Goal: Task Accomplishment & Management: Manage account settings

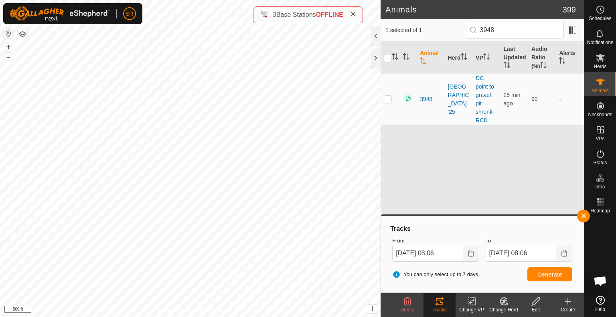
click at [353, 14] on icon at bounding box center [353, 14] width 6 height 6
click at [378, 56] on div at bounding box center [376, 58] width 10 height 19
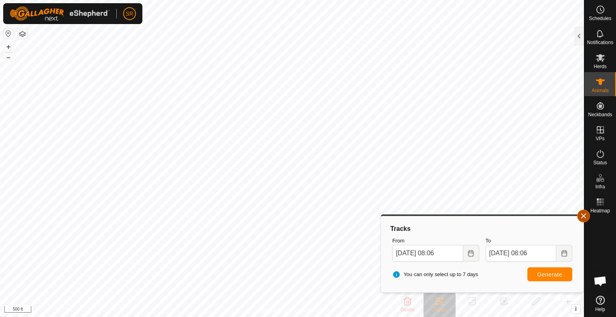
click at [588, 215] on button "button" at bounding box center [583, 216] width 13 height 13
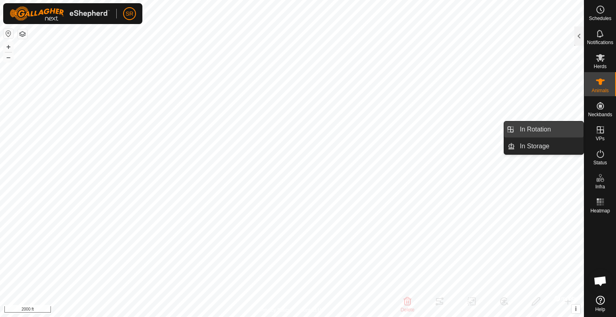
click at [566, 125] on link "In Rotation" at bounding box center [549, 130] width 69 height 16
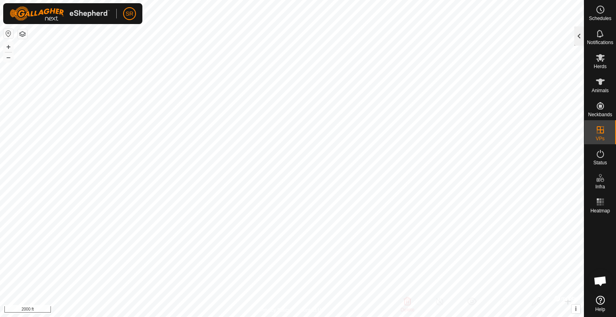
click at [578, 41] on div at bounding box center [580, 35] width 10 height 19
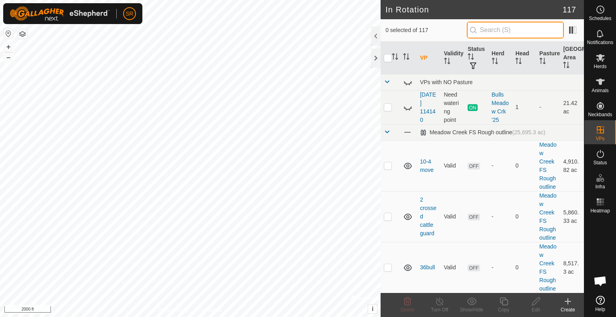
click at [489, 31] on input "text" at bounding box center [515, 30] width 97 height 17
type input "c"
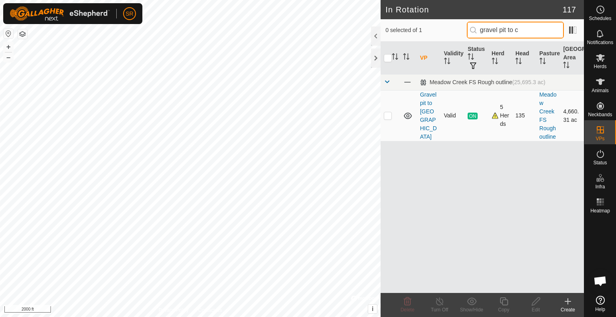
type input "gravel pit to c"
click at [389, 120] on td at bounding box center [390, 115] width 19 height 51
checkbox input "true"
click at [507, 299] on icon at bounding box center [504, 302] width 10 height 10
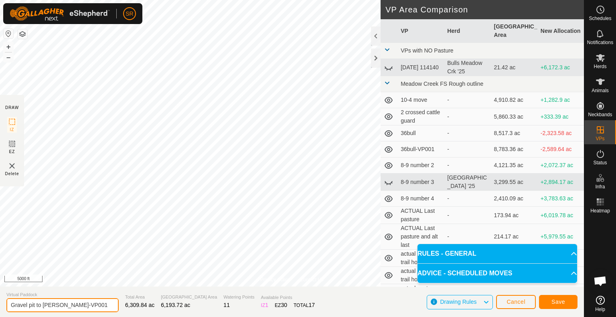
drag, startPoint x: 89, startPoint y: 305, endPoint x: 36, endPoint y: 308, distance: 53.1
click at [36, 308] on input "Gravel pit to [PERSON_NAME]-VP001" at bounding box center [62, 305] width 112 height 14
type input "Gravel pit-Freeze out-[PERSON_NAME]"
click at [561, 301] on span "Save" at bounding box center [559, 302] width 14 height 6
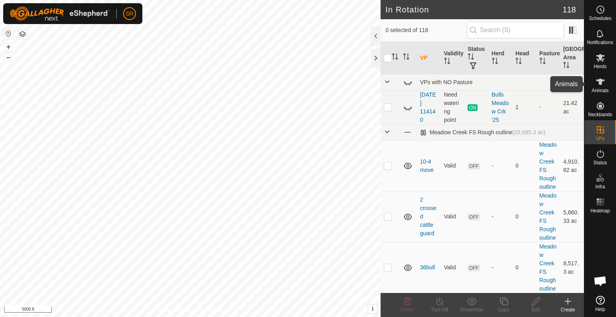
click at [605, 86] on icon at bounding box center [601, 82] width 10 height 10
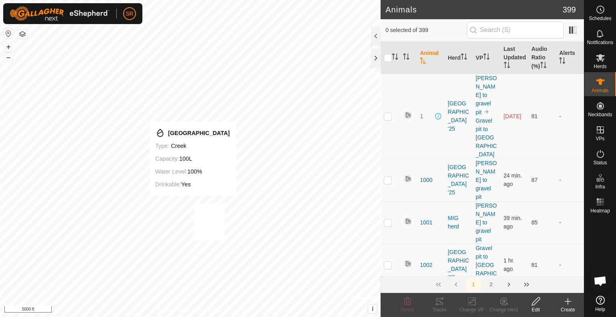
click at [193, 203] on div "[GEOGRAPHIC_DATA] Type: creek Capacity: 100L Water Level: 100% Drinkable: Yes +…" at bounding box center [190, 158] width 381 height 317
checkbox input "true"
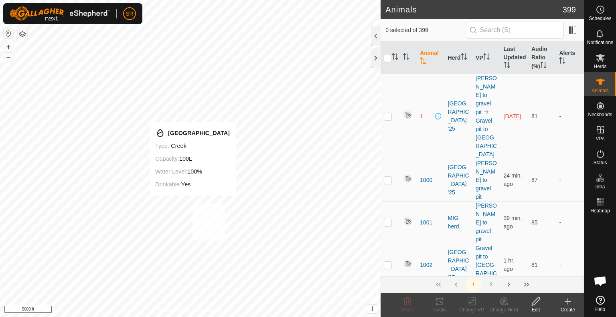
checkbox input "true"
click at [118, 149] on div "2346 3337993464 [GEOGRAPHIC_DATA] '25 Gravel pit to [PERSON_NAME] + – ⇧ i © Map…" at bounding box center [190, 158] width 381 height 317
checkbox input "true"
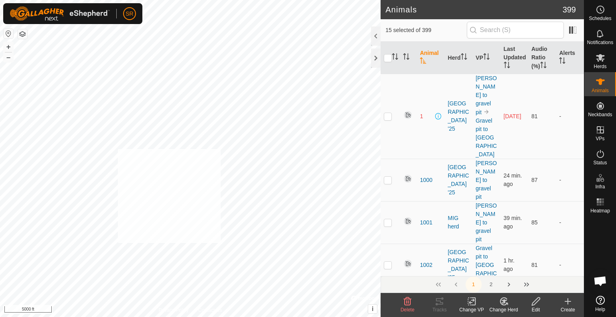
checkbox input "true"
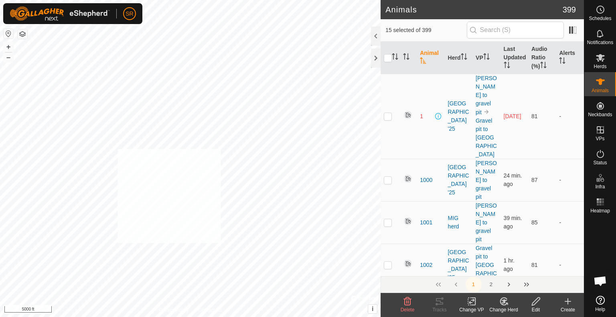
checkbox input "true"
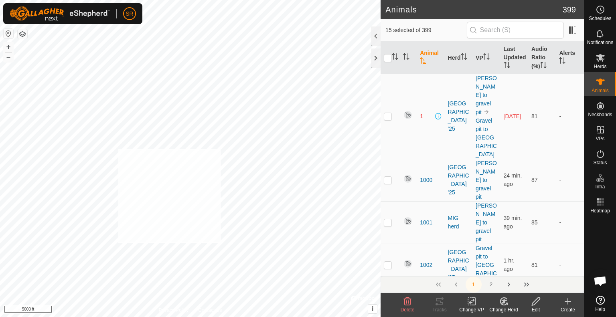
checkbox input "true"
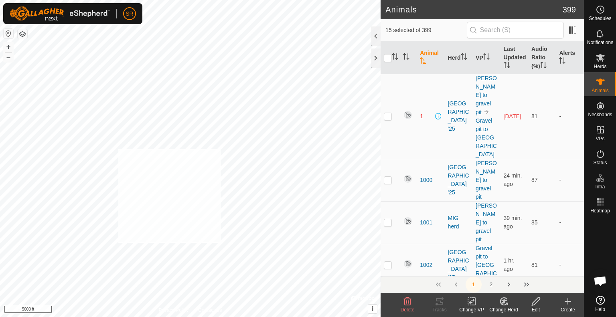
checkbox input "true"
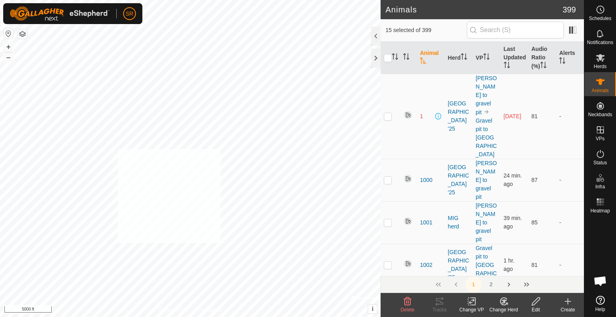
checkbox input "true"
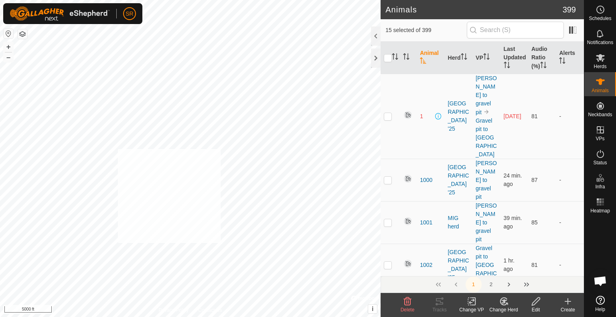
checkbox input "true"
click at [195, 202] on div "2179 3499449536 [GEOGRAPHIC_DATA] '25 - + – ⇧ i © Mapbox , © OpenStreetMap , Im…" at bounding box center [190, 158] width 381 height 317
checkbox input "false"
click at [117, 125] on div "6281 1889438007 MIG 2 Gravel pit to [PERSON_NAME] + – ⇧ i © Mapbox , © OpenStre…" at bounding box center [190, 158] width 381 height 317
checkbox input "true"
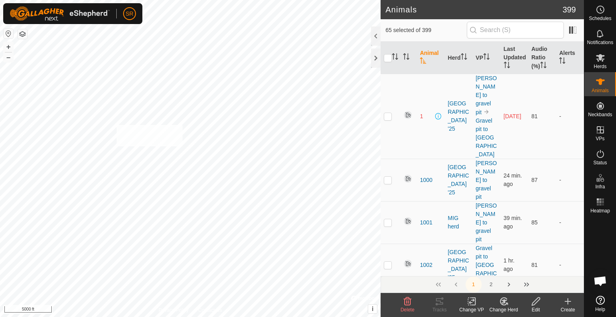
checkbox input "true"
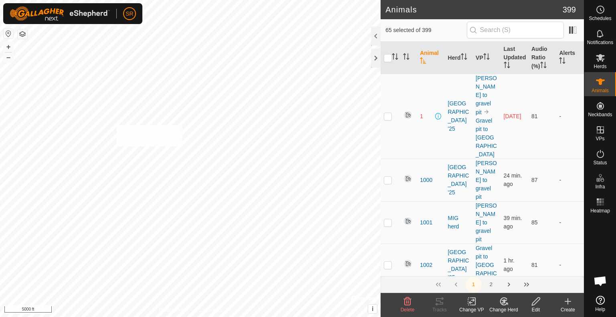
checkbox input "true"
click at [132, 129] on div "6281 1889438007 MIG 2 Gravel pit to [PERSON_NAME] + – ⇧ i © Mapbox , © OpenStre…" at bounding box center [190, 158] width 381 height 317
checkbox input "true"
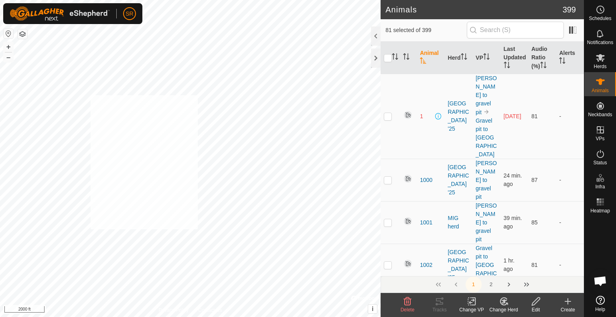
checkbox input "true"
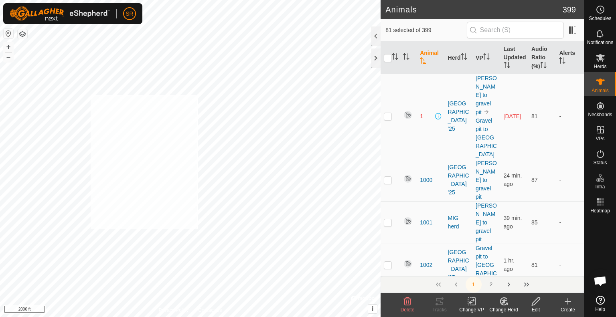
checkbox input "true"
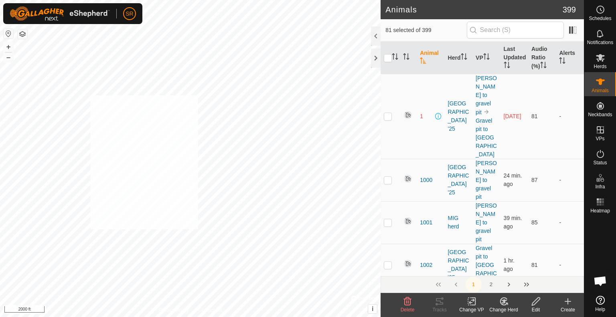
checkbox input "true"
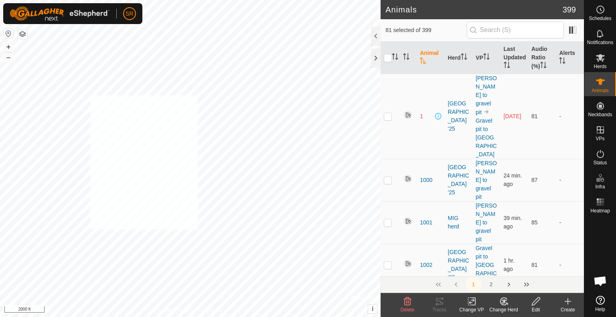
checkbox input "true"
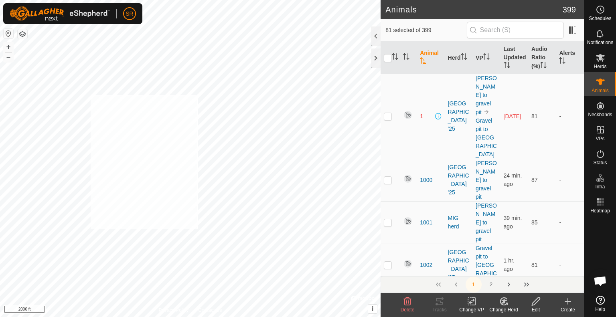
checkbox input "true"
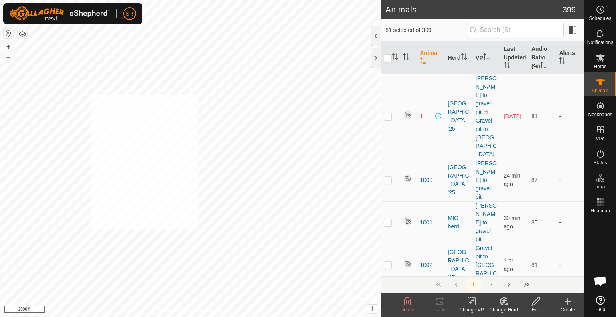
checkbox input "true"
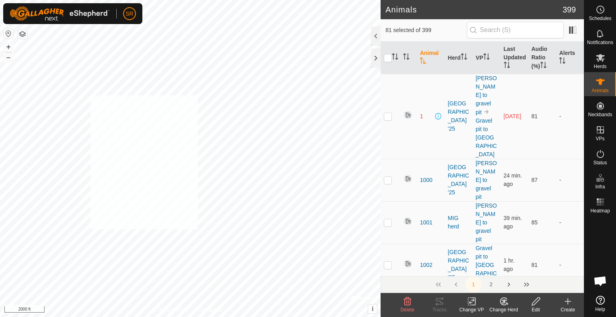
checkbox input "true"
click at [472, 305] on icon at bounding box center [474, 301] width 4 height 7
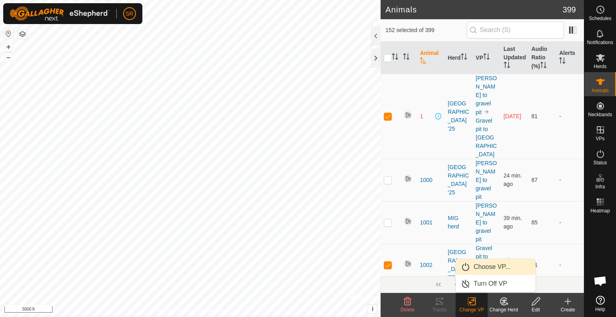
click at [487, 269] on link "Choose VP..." at bounding box center [495, 267] width 79 height 16
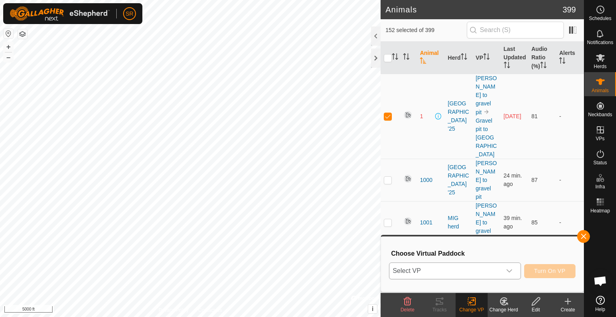
click at [478, 271] on span "Select VP" at bounding box center [446, 271] width 112 height 16
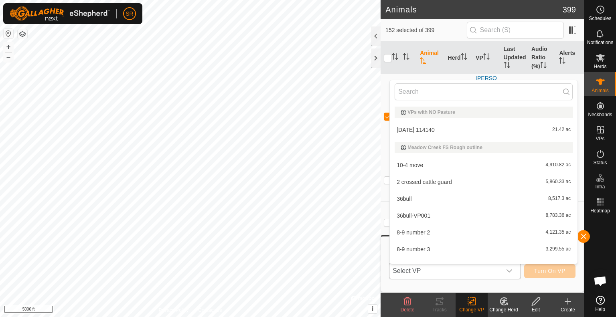
type input "c"
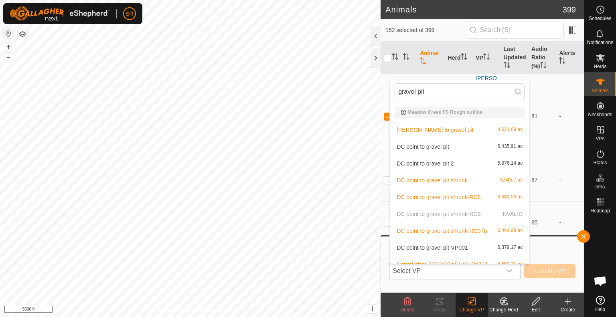
type input "gravel pit"
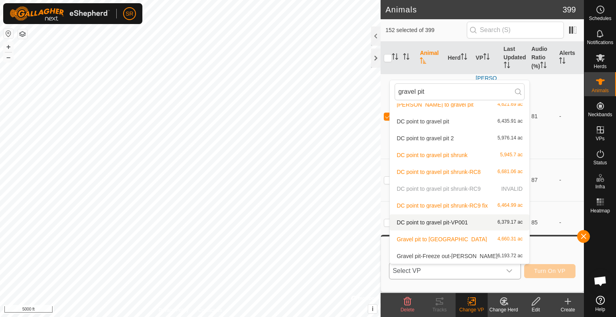
scroll to position [26, 0]
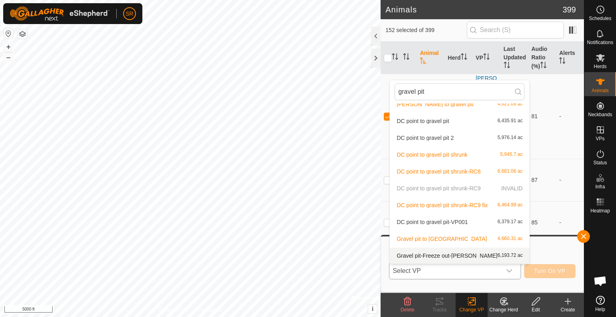
type input "gravel pit"
click at [454, 258] on li "Gravel pit-Freeze out-[PERSON_NAME] 6,193.72 ac" at bounding box center [460, 256] width 140 height 16
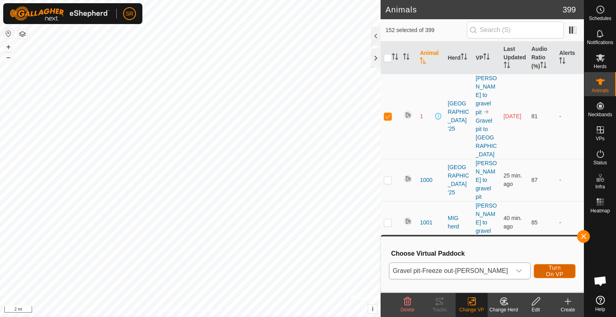
click at [548, 270] on span "Turn On VP" at bounding box center [555, 271] width 22 height 13
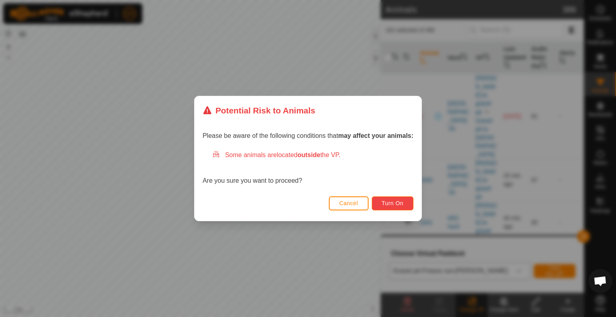
click at [407, 205] on button "Turn On" at bounding box center [393, 204] width 42 height 14
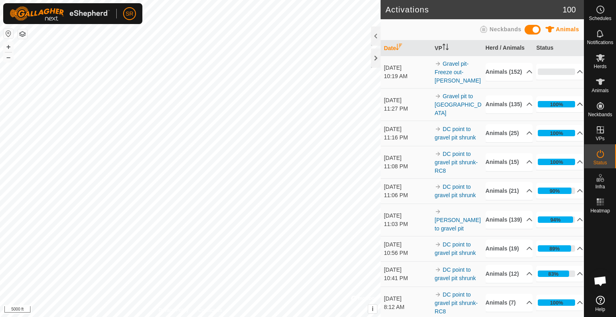
click at [553, 112] on p-accordion-header "100%" at bounding box center [559, 104] width 47 height 16
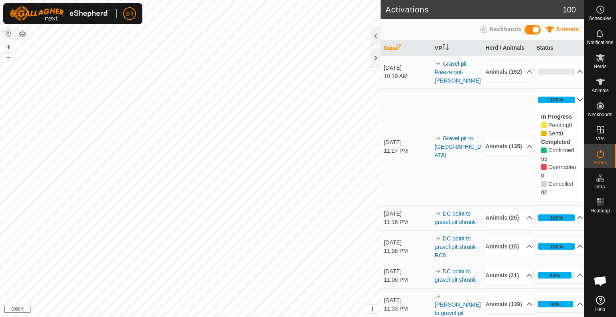
click at [568, 103] on p-accordion-header "100%" at bounding box center [559, 100] width 47 height 16
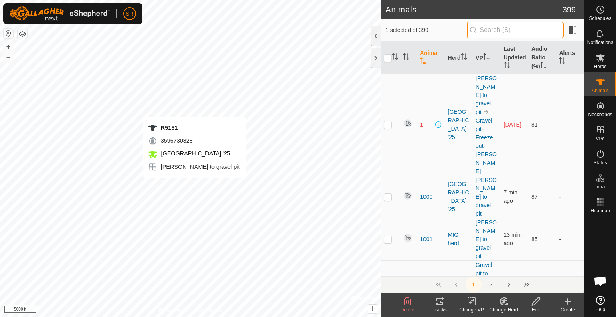
click at [502, 32] on input "text" at bounding box center [515, 30] width 97 height 17
type input "2301"
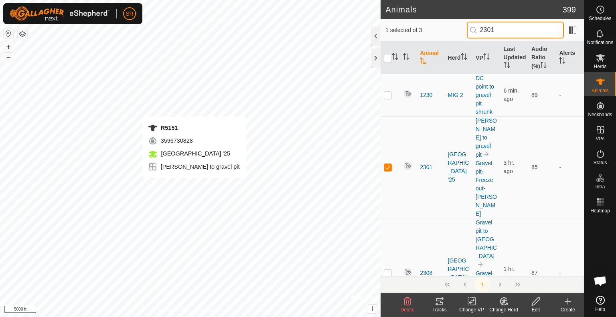
checkbox input "true"
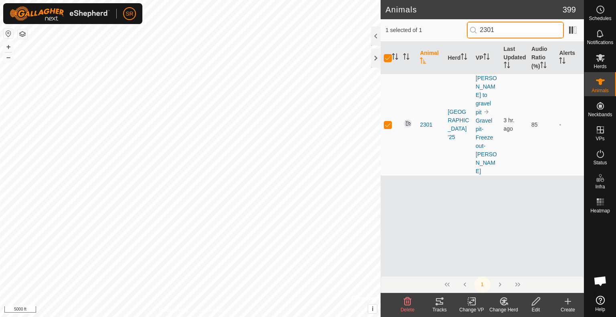
type input "2301"
click at [539, 304] on icon at bounding box center [536, 302] width 10 height 10
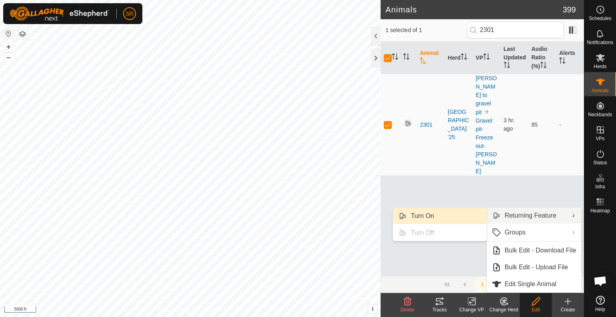
click at [472, 213] on link "Turn On" at bounding box center [439, 216] width 93 height 16
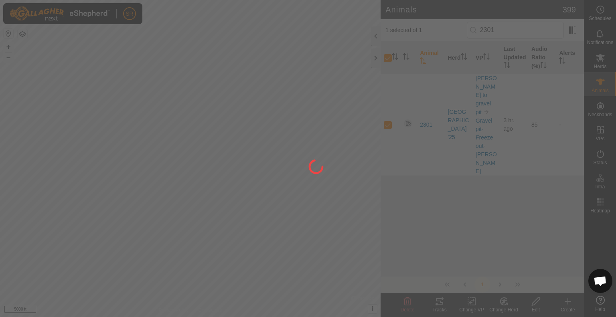
checkbox input "false"
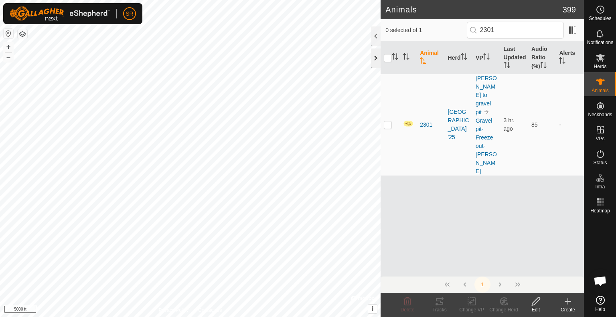
click at [376, 62] on div at bounding box center [376, 58] width 10 height 19
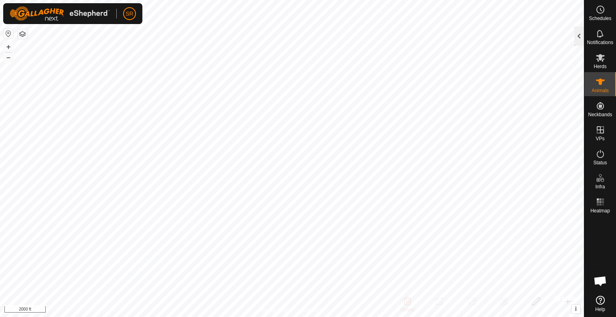
click at [578, 31] on div at bounding box center [580, 35] width 10 height 19
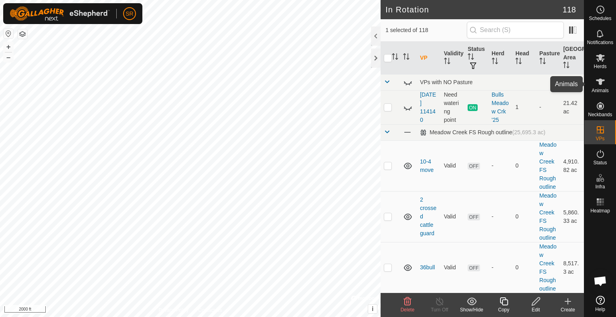
click at [602, 82] on icon at bounding box center [601, 82] width 10 height 10
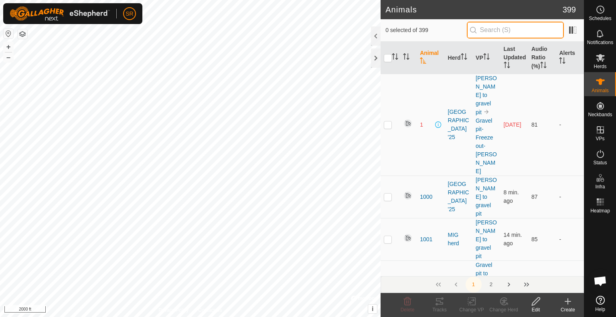
click at [506, 29] on input "text" at bounding box center [515, 30] width 97 height 17
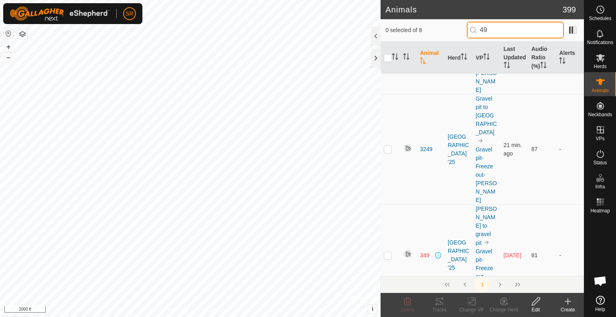
scroll to position [231, 0]
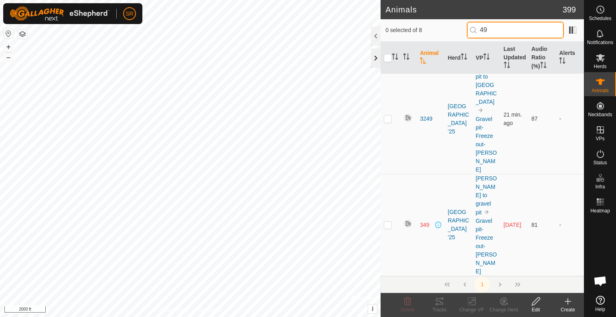
type input "49"
click at [374, 61] on div at bounding box center [376, 58] width 10 height 19
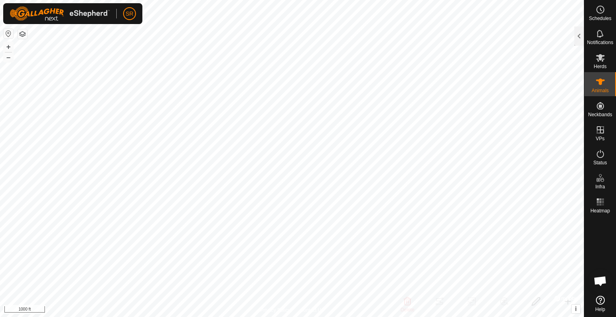
scroll to position [0, 0]
click at [581, 38] on div at bounding box center [580, 35] width 10 height 19
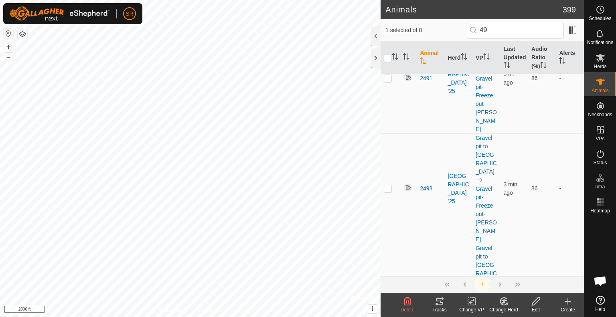
scroll to position [49, 0]
click at [504, 30] on input "49" at bounding box center [515, 30] width 97 height 17
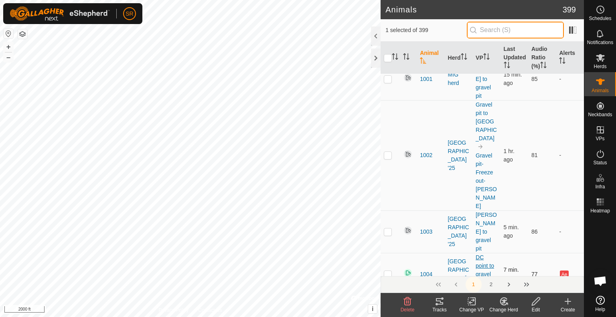
scroll to position [160, 0]
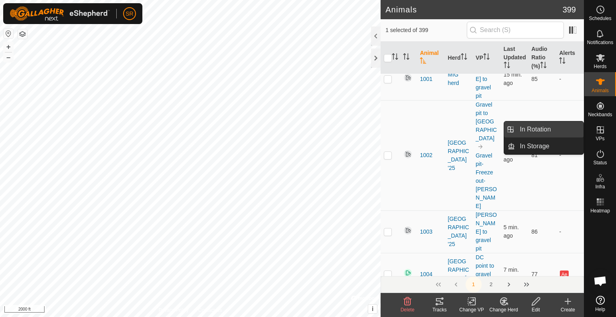
click at [572, 125] on link "In Rotation" at bounding box center [549, 130] width 69 height 16
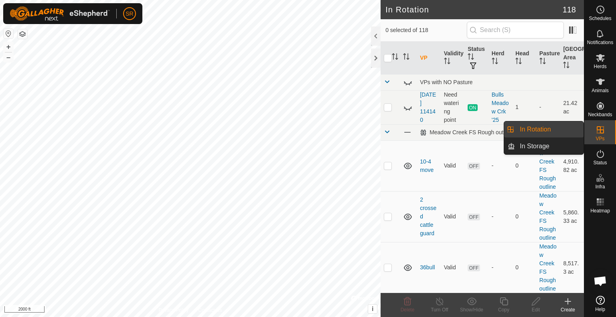
click at [572, 125] on link "In Rotation" at bounding box center [549, 130] width 69 height 16
click at [558, 132] on link "In Rotation" at bounding box center [549, 130] width 69 height 16
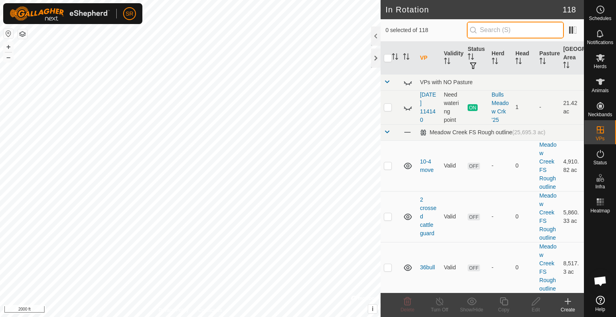
click at [499, 30] on input "text" at bounding box center [515, 30] width 97 height 17
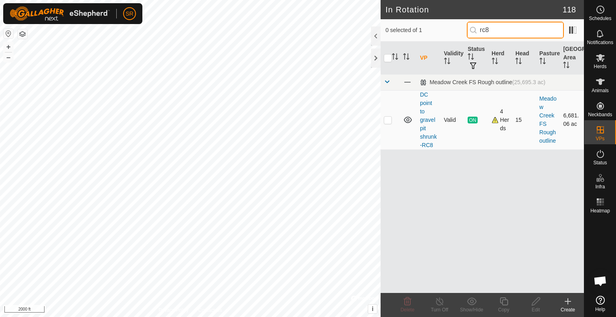
type input "rc8"
click at [385, 121] on p-checkbox at bounding box center [388, 120] width 8 height 6
click at [387, 119] on p-checkbox at bounding box center [388, 120] width 8 height 6
checkbox input "false"
click at [602, 85] on icon at bounding box center [601, 82] width 10 height 10
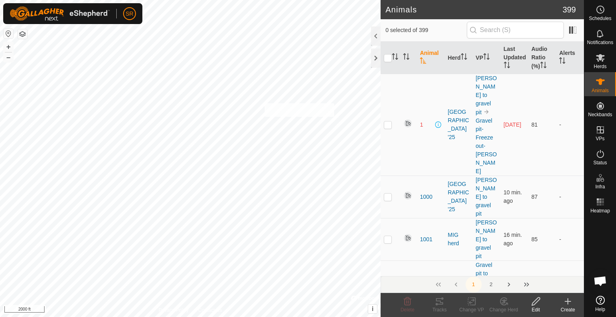
click at [265, 104] on div "6138 0740158046 MIG herd DC point to gravel pit shrunk-RC8 + – ⇧ i © Mapbox , ©…" at bounding box center [190, 158] width 381 height 317
checkbox input "true"
click at [271, 109] on div "6278 0096771599 experiment herd DC point to gravel pit shrunk-RC8 + – ⇧ i © Map…" at bounding box center [190, 158] width 381 height 317
checkbox input "true"
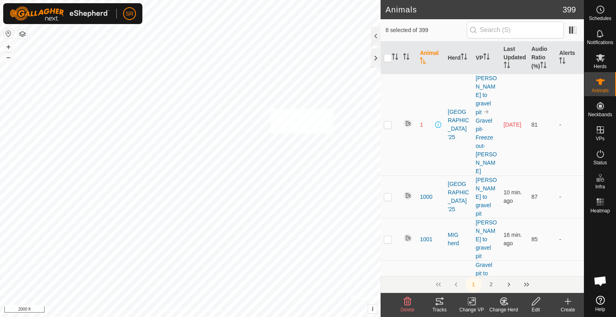
checkbox input "true"
click at [466, 299] on change-vp-svg-icon at bounding box center [472, 302] width 32 height 10
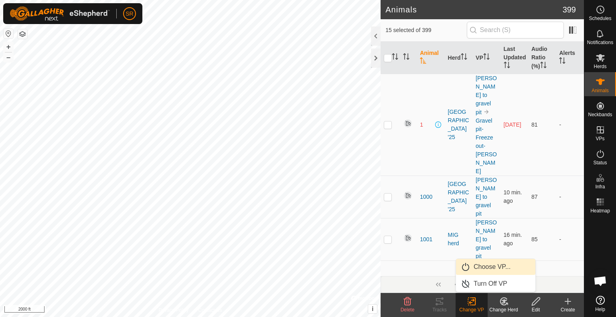
click at [478, 269] on link "Choose VP..." at bounding box center [495, 267] width 79 height 16
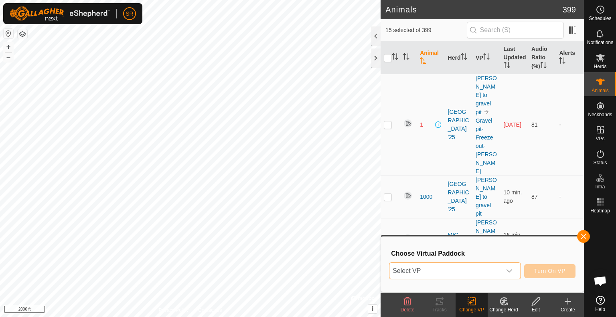
click at [478, 270] on span "Select VP" at bounding box center [446, 271] width 112 height 16
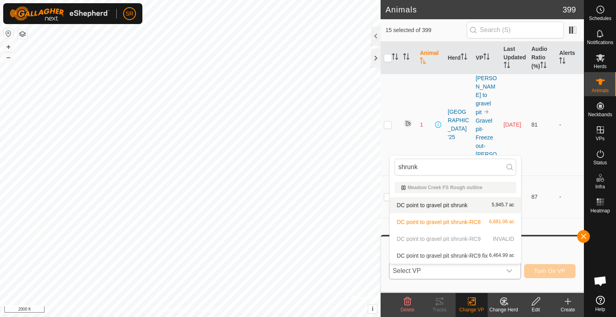
type input "shrunk"
click at [459, 207] on li "DC point to gravel pit shrunk 5,945.7 ac" at bounding box center [455, 205] width 131 height 16
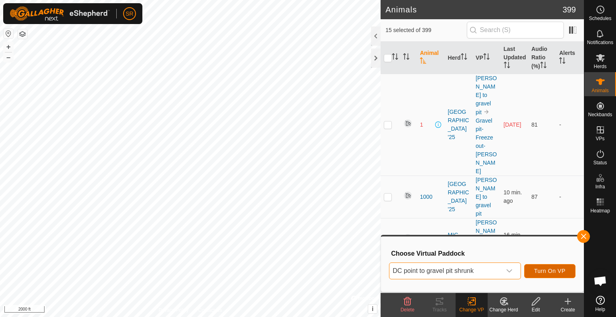
click at [546, 270] on span "Turn On VP" at bounding box center [549, 271] width 31 height 6
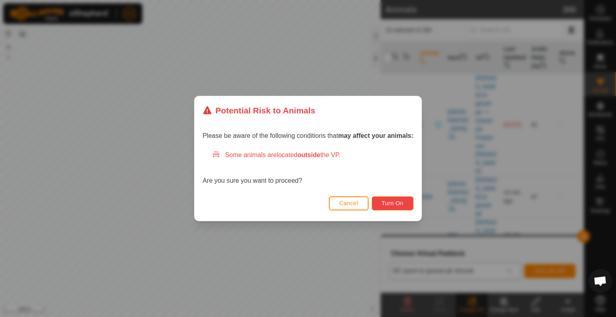
click at [392, 197] on button "Turn On" at bounding box center [393, 204] width 42 height 14
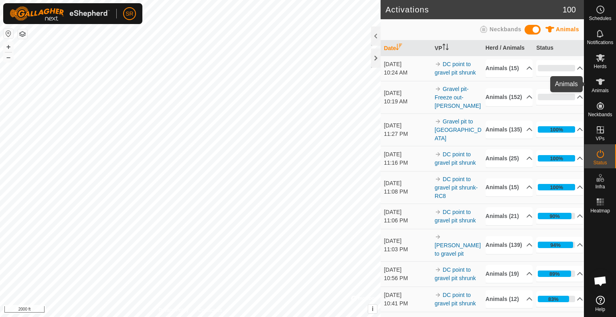
click at [605, 80] on es-animals-svg-icon at bounding box center [600, 81] width 14 height 13
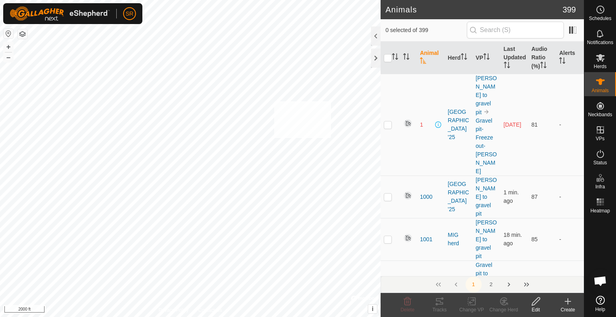
checkbox input "true"
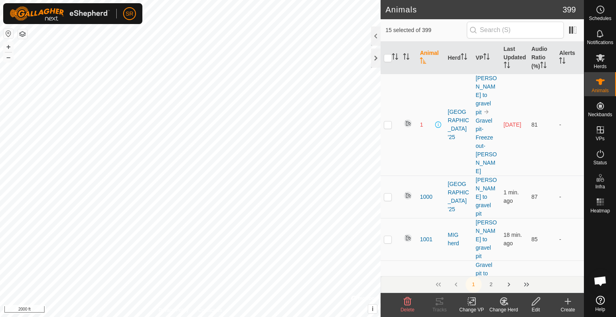
drag, startPoint x: 539, startPoint y: 303, endPoint x: 535, endPoint y: 296, distance: 7.6
click at [536, 309] on div "Edit" at bounding box center [536, 310] width 32 height 7
click at [535, 297] on icon at bounding box center [536, 302] width 10 height 10
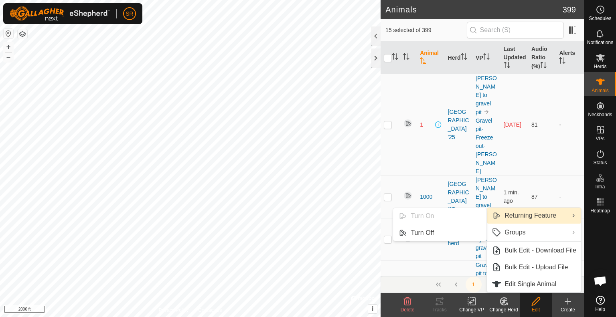
click at [502, 216] on link "Returning Feature" at bounding box center [534, 216] width 94 height 16
click at [514, 219] on link "Returning Feature" at bounding box center [534, 216] width 94 height 16
click at [488, 30] on input "text" at bounding box center [515, 30] width 97 height 17
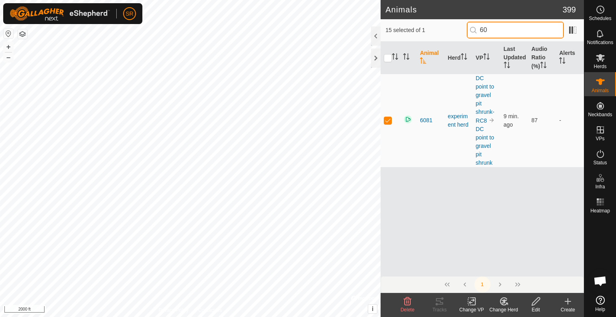
type input "6"
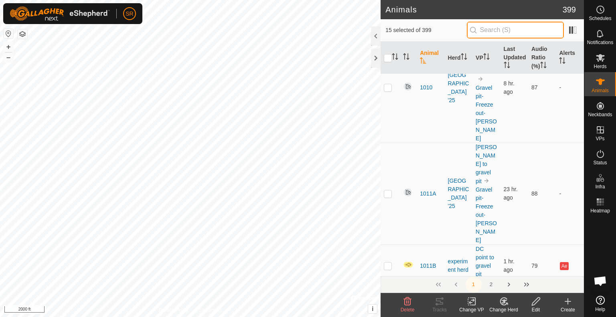
scroll to position [827, 0]
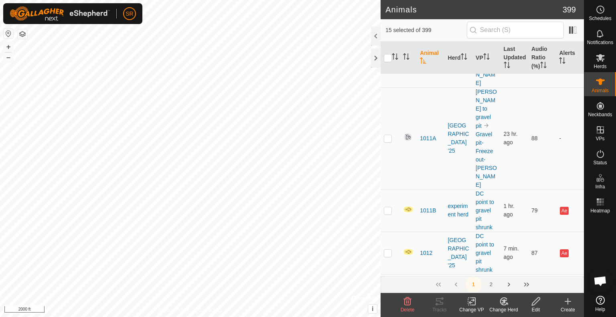
drag, startPoint x: 515, startPoint y: 29, endPoint x: 431, endPoint y: 226, distance: 213.9
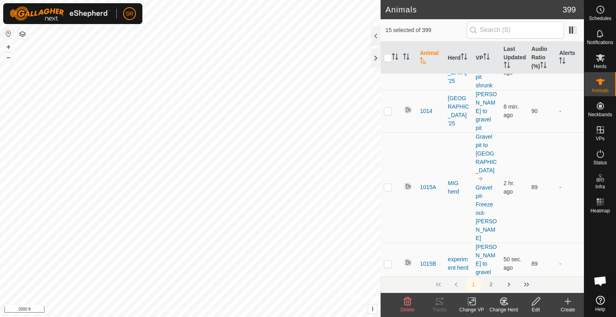
scroll to position [1056, 0]
checkbox input "false"
click at [387, 56] on input "checkbox" at bounding box center [388, 58] width 8 height 8
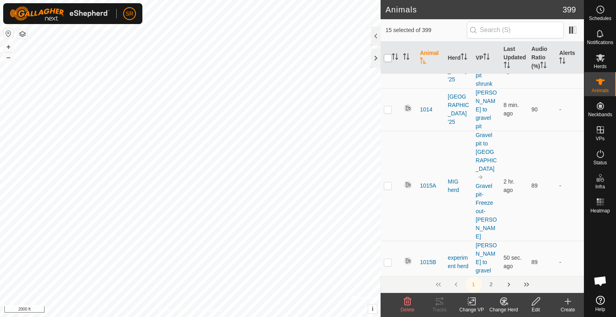
checkbox input "true"
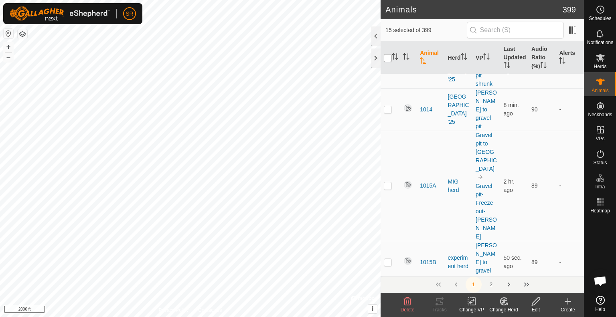
checkbox input "true"
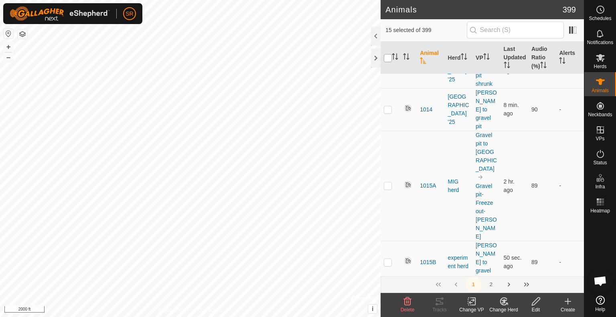
checkbox input "true"
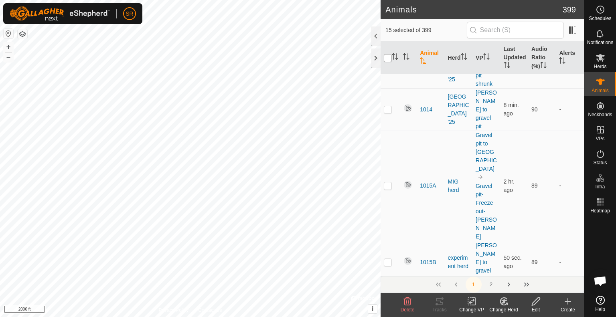
checkbox input "true"
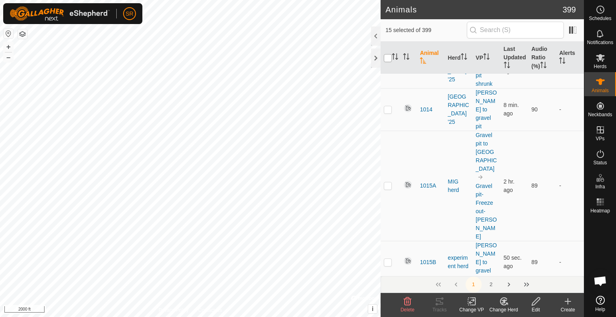
checkbox input "true"
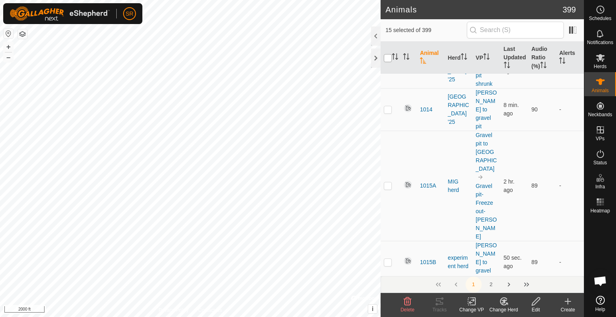
checkbox input "true"
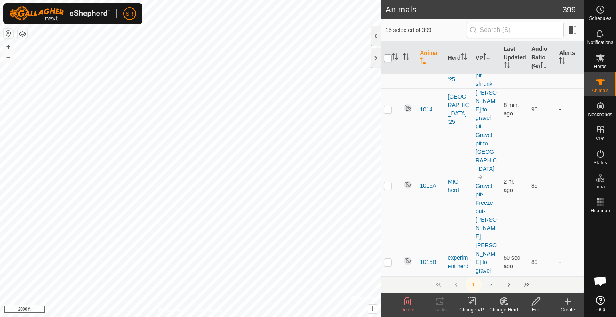
checkbox input "true"
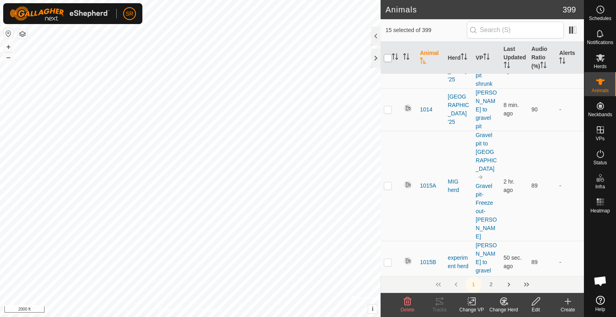
checkbox input "true"
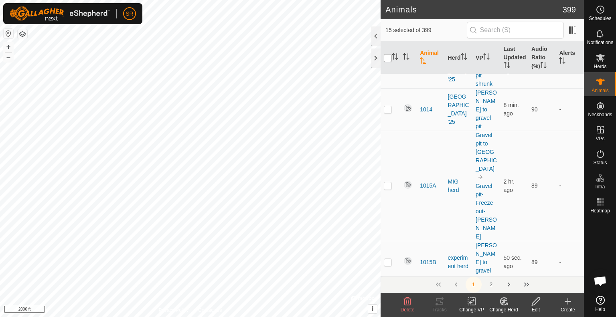
checkbox input "true"
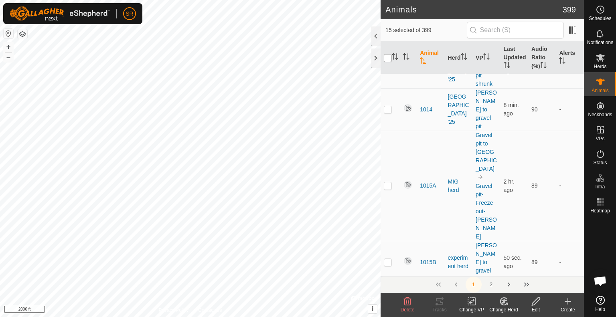
checkbox input "true"
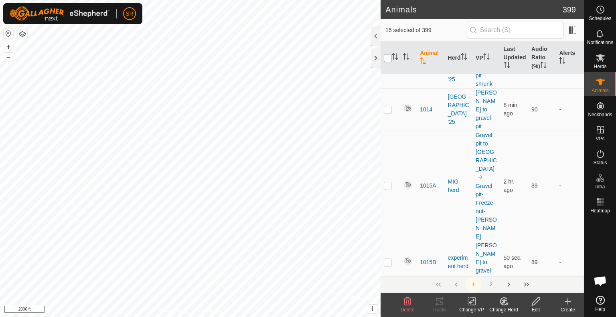
checkbox input "true"
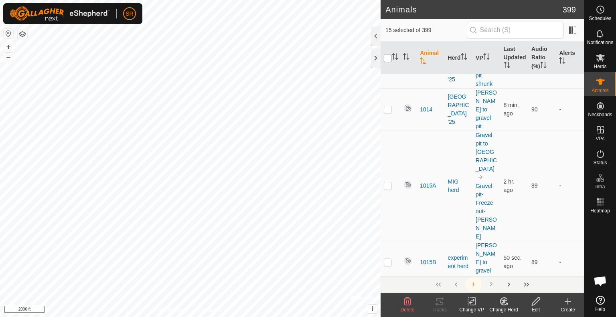
checkbox input "true"
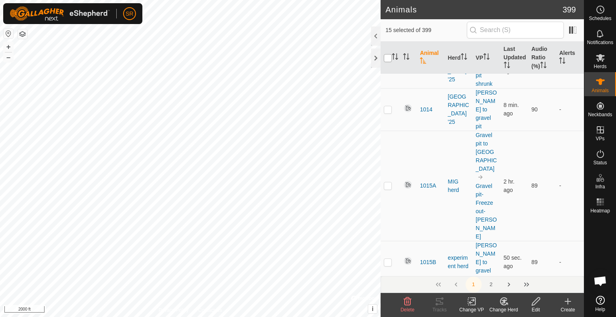
checkbox input "true"
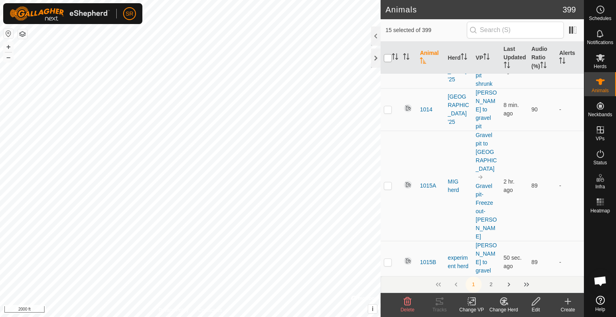
checkbox input "true"
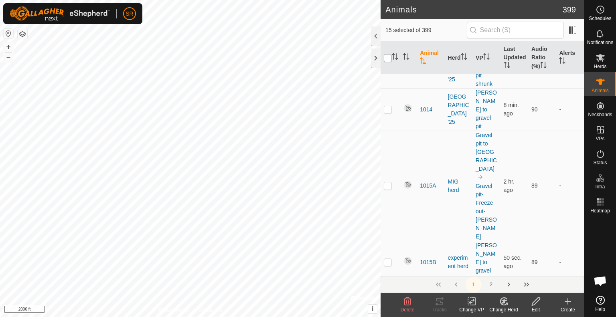
checkbox input "true"
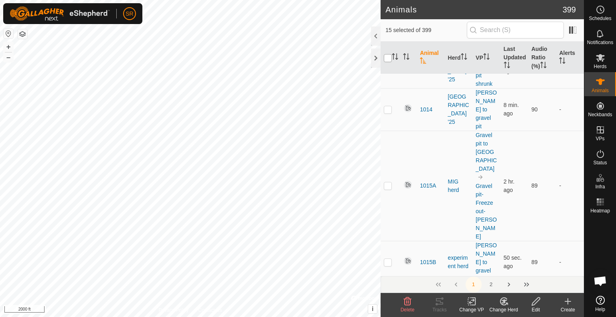
checkbox input "true"
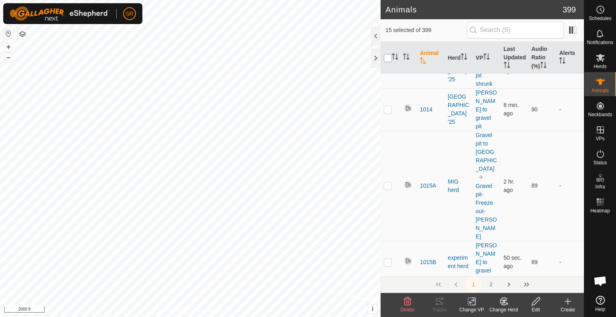
checkbox input "true"
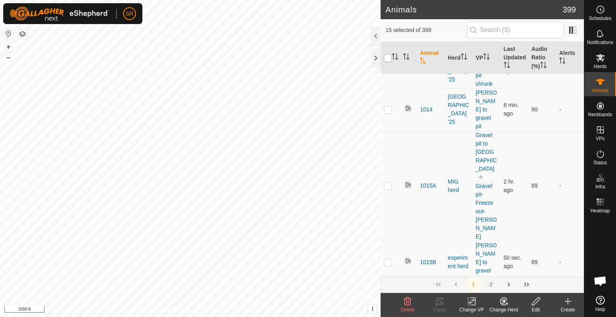
checkbox input "true"
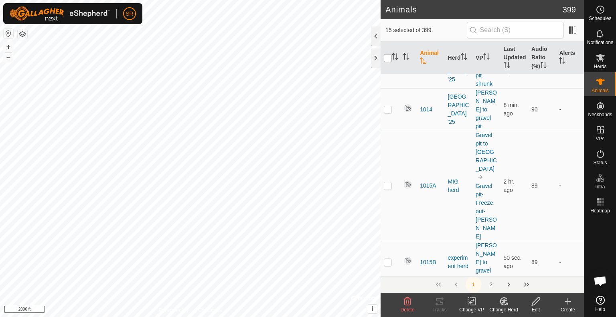
checkbox input "true"
click at [387, 56] on input "checkbox" at bounding box center [388, 58] width 8 height 8
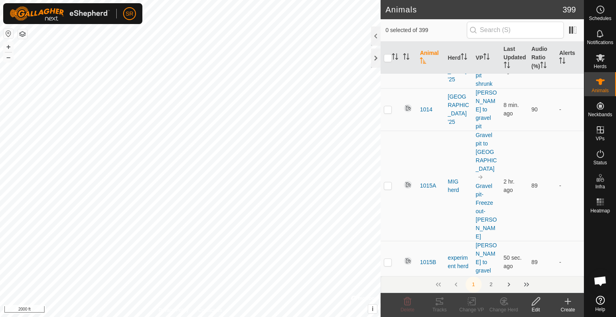
click at [514, 28] on input "text" at bounding box center [515, 30] width 97 height 17
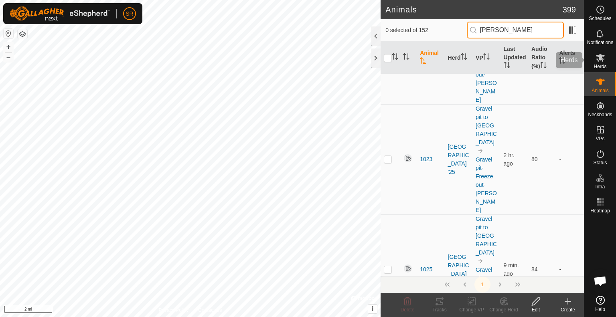
scroll to position [0, 0]
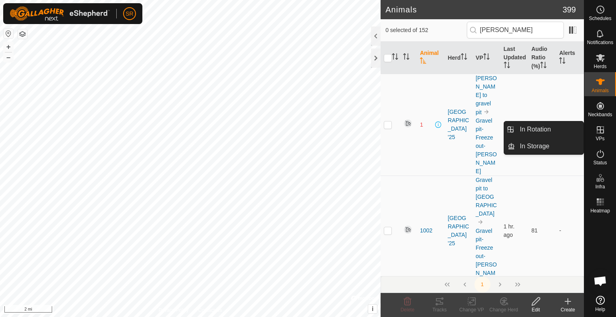
click at [565, 134] on link "In Rotation" at bounding box center [549, 130] width 69 height 16
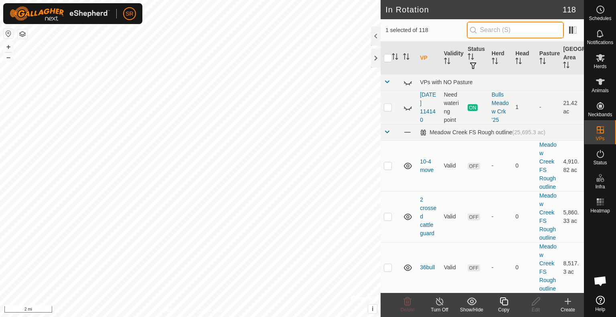
click at [514, 34] on input "text" at bounding box center [515, 30] width 97 height 17
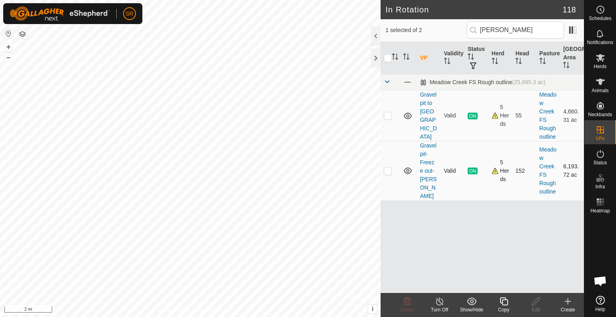
click at [388, 168] on p-checkbox at bounding box center [388, 171] width 8 height 6
click at [385, 59] on input "checkbox" at bounding box center [388, 58] width 8 height 8
click at [392, 114] on td at bounding box center [390, 115] width 19 height 51
click at [504, 301] on icon at bounding box center [504, 302] width 10 height 10
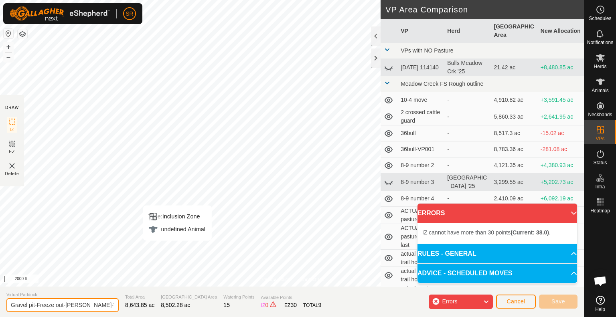
click at [9, 305] on input "Gravel pit-Freeze out-[PERSON_NAME]-VP001" at bounding box center [62, 305] width 112 height 14
click at [9, 305] on input "CGravel pit-Freeze out-[PERSON_NAME]-VP001" at bounding box center [62, 305] width 112 height 14
click at [181, 0] on html "SR Schedules Notifications Herds Animals Neckbands VPs Status Infra Heatmap Hel…" at bounding box center [308, 158] width 616 height 317
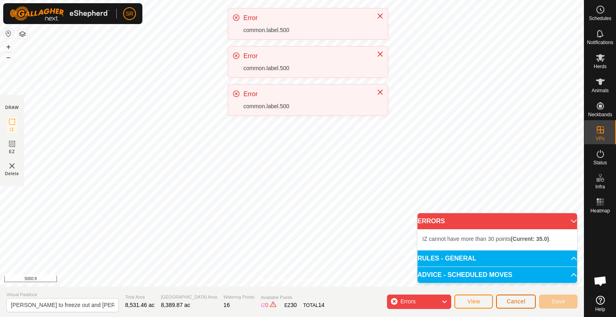
click at [521, 298] on span "Cancel" at bounding box center [516, 301] width 19 height 6
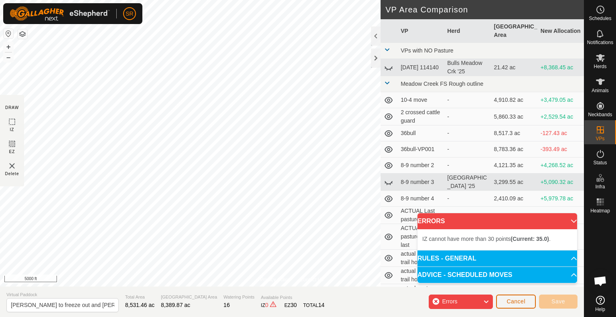
click at [510, 299] on span "Cancel" at bounding box center [516, 301] width 19 height 6
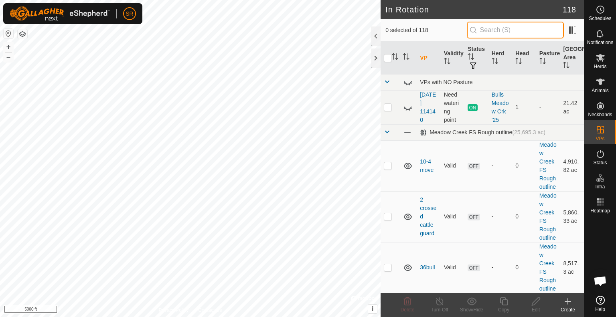
click at [520, 32] on input "text" at bounding box center [515, 30] width 97 height 17
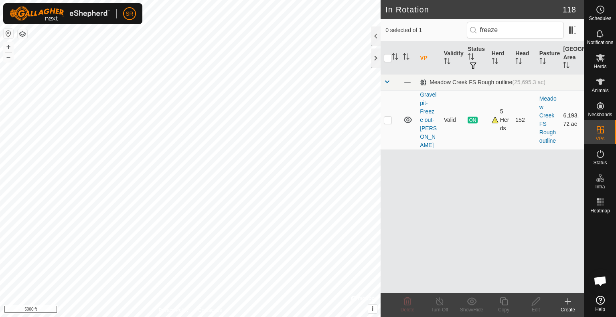
click at [390, 120] on td at bounding box center [390, 119] width 19 height 59
click at [504, 302] on icon at bounding box center [504, 302] width 10 height 10
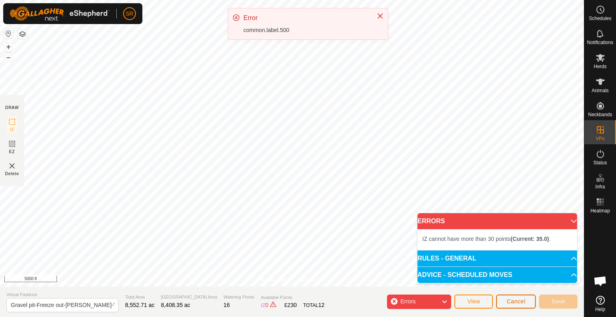
click at [510, 302] on span "Cancel" at bounding box center [516, 301] width 19 height 6
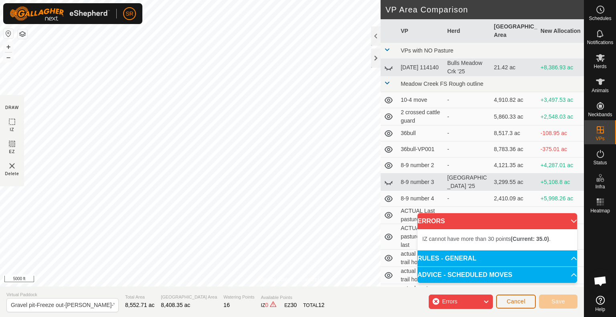
click at [525, 300] on span "Cancel" at bounding box center [516, 301] width 19 height 6
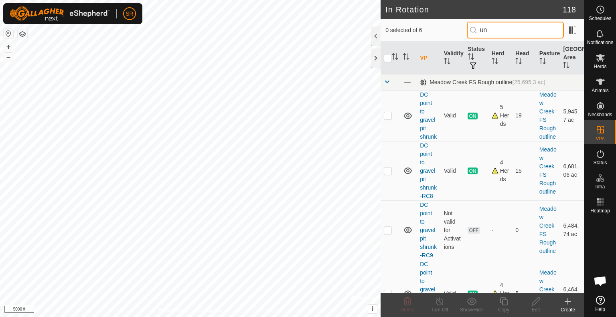
click at [544, 28] on input "un" at bounding box center [515, 30] width 97 height 17
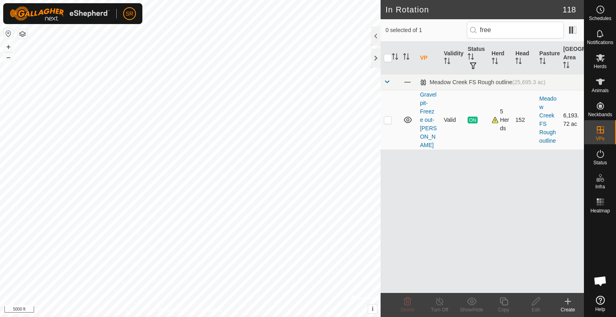
click at [390, 118] on p-checkbox at bounding box center [388, 120] width 8 height 6
click at [501, 300] on icon at bounding box center [504, 302] width 10 height 10
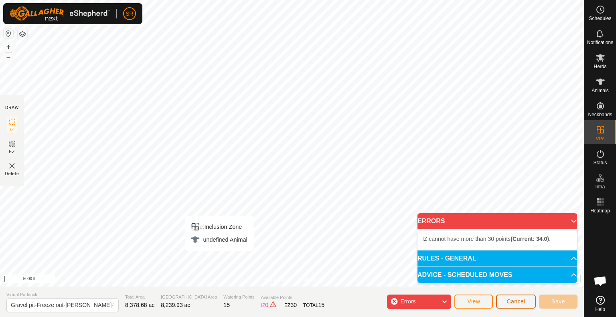
click at [510, 300] on span "Cancel" at bounding box center [516, 301] width 19 height 6
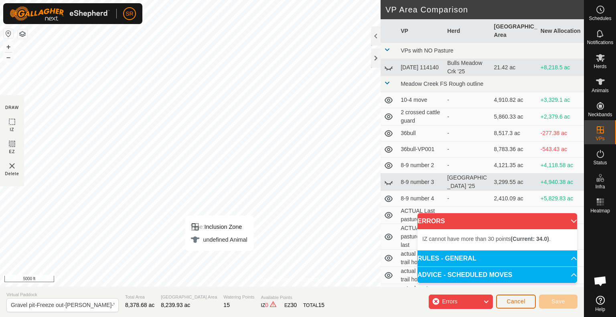
click at [525, 303] on span "Cancel" at bounding box center [516, 301] width 19 height 6
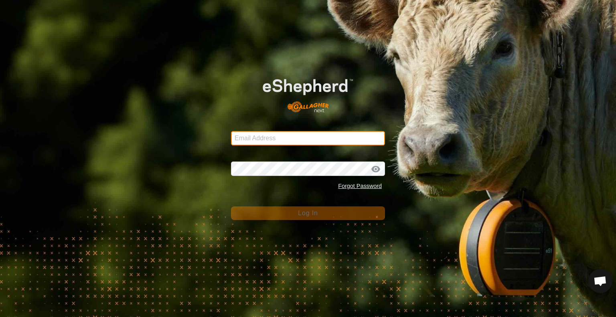
click at [367, 143] on input "Email Address" at bounding box center [308, 138] width 154 height 14
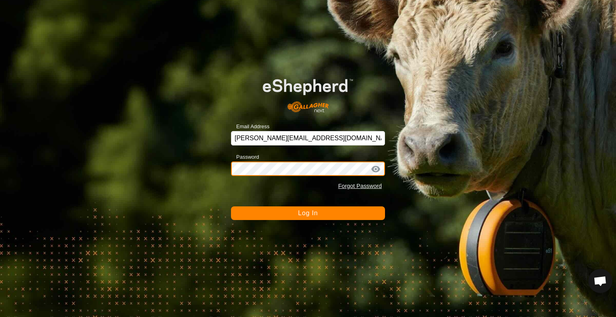
click at [231, 207] on button "Log In" at bounding box center [308, 214] width 154 height 14
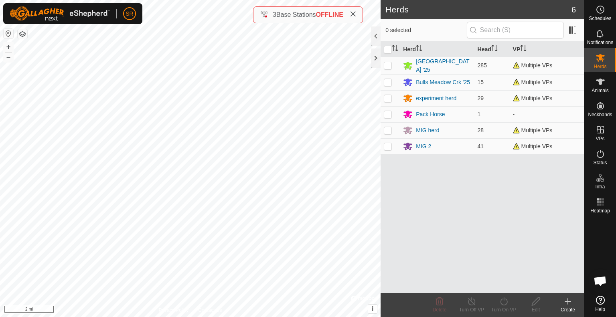
click at [489, 234] on div "Herd Head VP [GEOGRAPHIC_DATA] '25 285 Multiple VPs Bulls [GEOGRAPHIC_DATA] '25…" at bounding box center [482, 168] width 203 height 252
click at [602, 154] on icon at bounding box center [601, 154] width 10 height 10
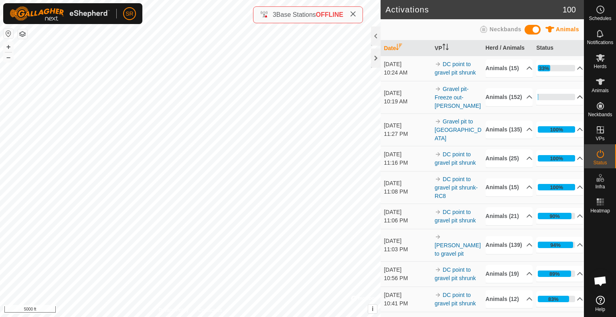
click at [570, 103] on p-accordion-header "1%" at bounding box center [559, 97] width 47 height 16
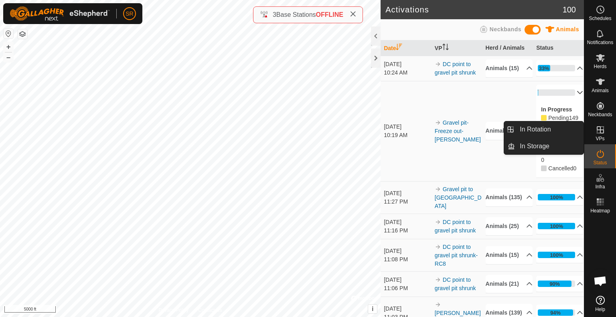
click at [563, 126] on link "In Rotation" at bounding box center [549, 130] width 69 height 16
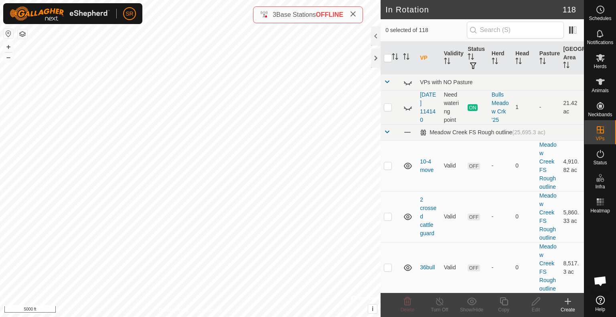
click at [571, 305] on icon at bounding box center [568, 302] width 10 height 10
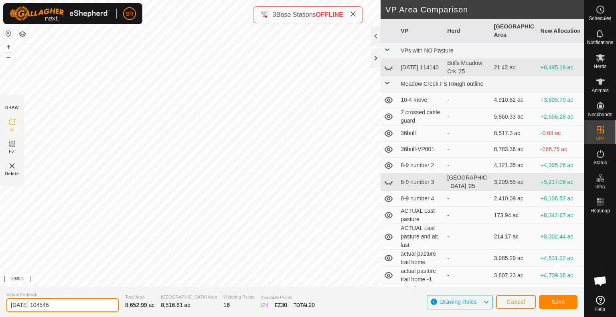
click at [77, 308] on input "[DATE] 104546" at bounding box center [62, 305] width 112 height 14
click at [376, 298] on section "Virtual [PERSON_NAME] to freeze out n [PERSON_NAME] Total Area 8,652.99 ac Graz…" at bounding box center [292, 302] width 584 height 30
click at [556, 302] on span "Save" at bounding box center [559, 302] width 14 height 6
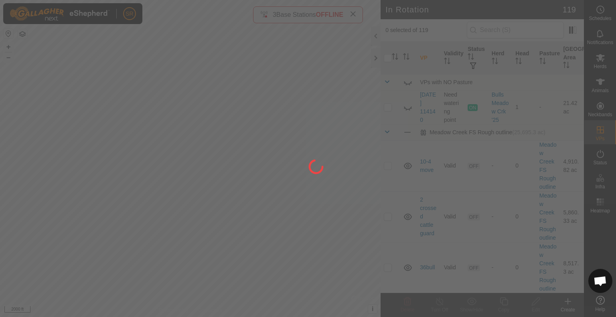
click at [202, 210] on div "SR Schedules Notifications Herds Animals Neckbands VPs Status Infra Heatmap Hel…" at bounding box center [308, 158] width 616 height 317
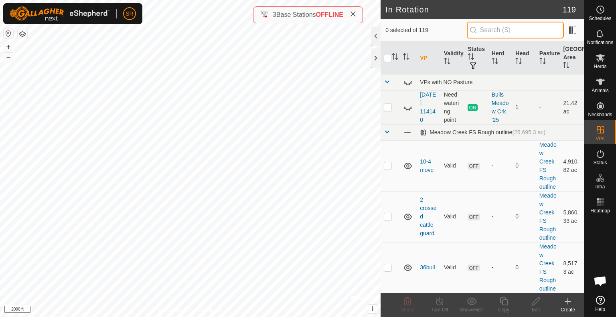
click at [506, 31] on input "text" at bounding box center [515, 30] width 97 height 17
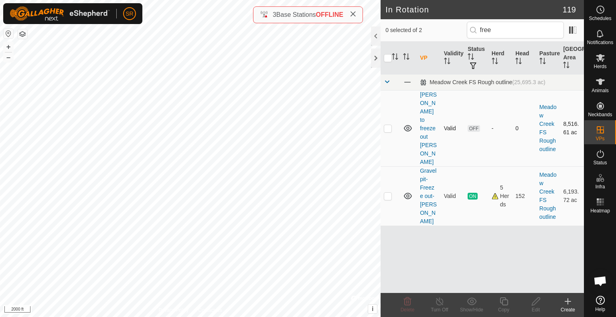
click at [388, 125] on p-checkbox at bounding box center [388, 128] width 8 height 6
click at [506, 305] on icon at bounding box center [504, 302] width 8 height 8
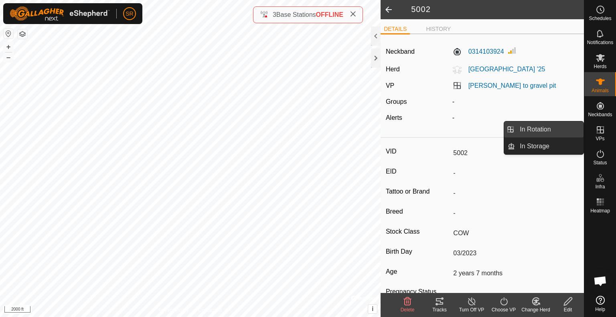
click at [577, 130] on link "In Rotation" at bounding box center [549, 130] width 69 height 16
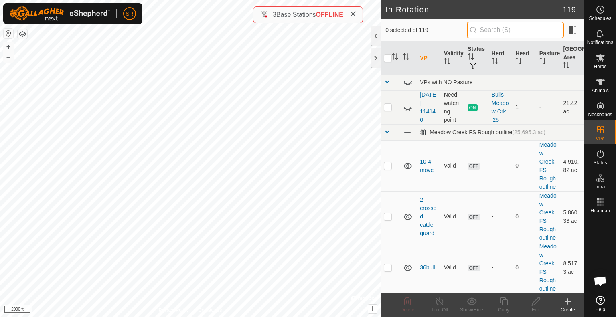
click at [531, 30] on input "text" at bounding box center [515, 30] width 97 height 17
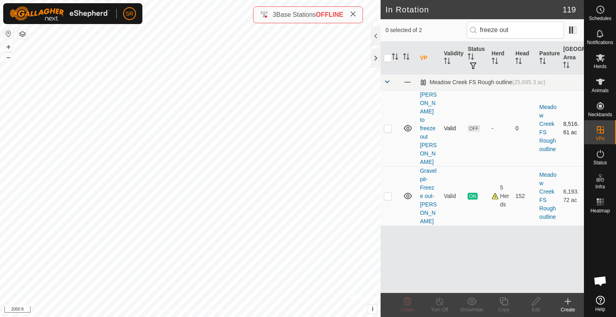
click at [387, 125] on p-checkbox at bounding box center [388, 128] width 8 height 6
click at [503, 305] on icon at bounding box center [504, 302] width 8 height 8
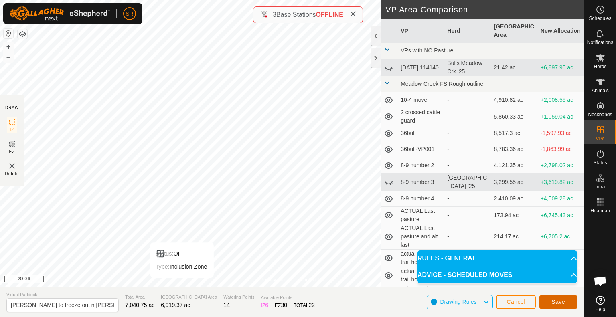
click at [554, 300] on span "Save" at bounding box center [559, 302] width 14 height 6
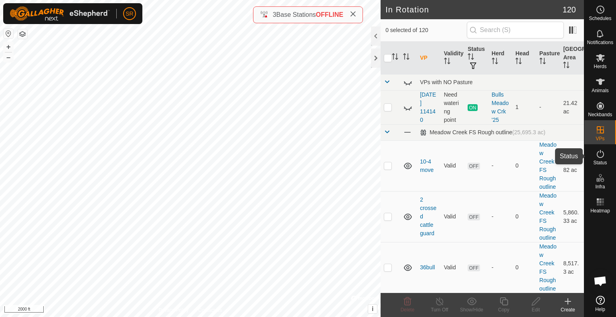
click at [603, 157] on icon at bounding box center [601, 154] width 10 height 10
